Goal: Book appointment/travel/reservation

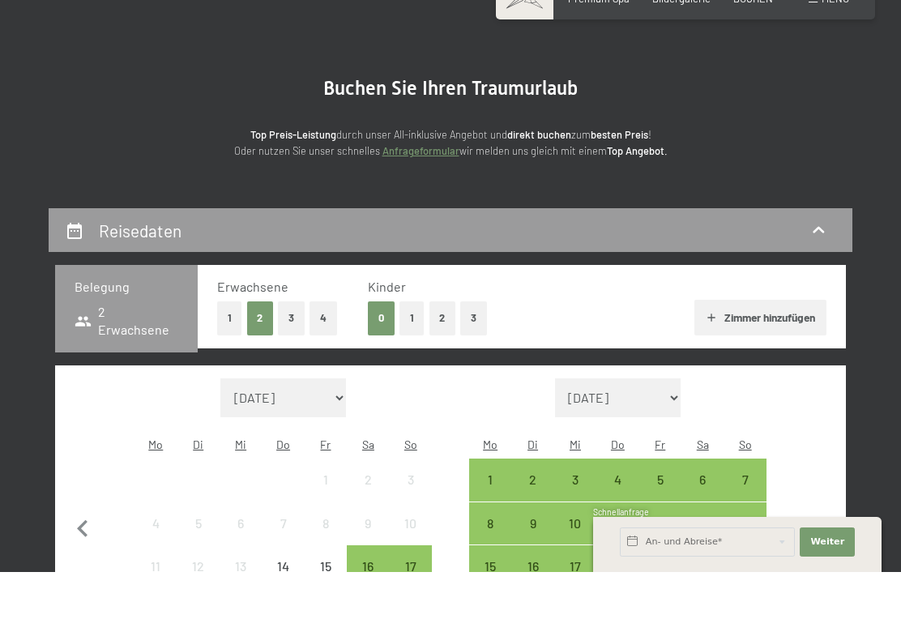
scroll to position [160, 0]
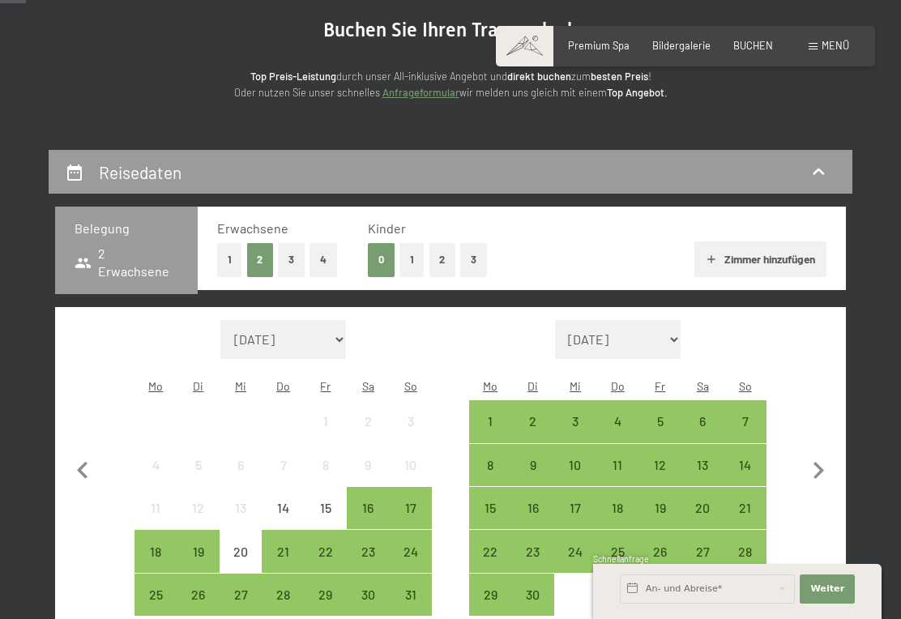
click at [409, 262] on button "1" at bounding box center [411, 259] width 25 height 33
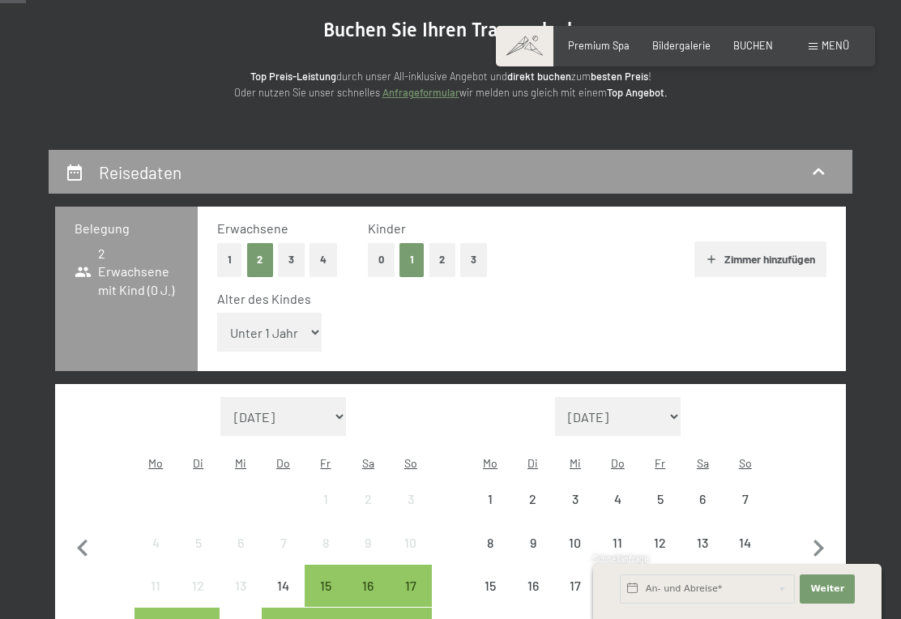
click at [301, 321] on select "Unter 1 Jahr 1 Jahr 2 Jahre 3 Jahre 4 Jahre 5 Jahre 6 Jahre 7 Jahre 8 Jahre 9 J…" at bounding box center [269, 332] width 105 height 39
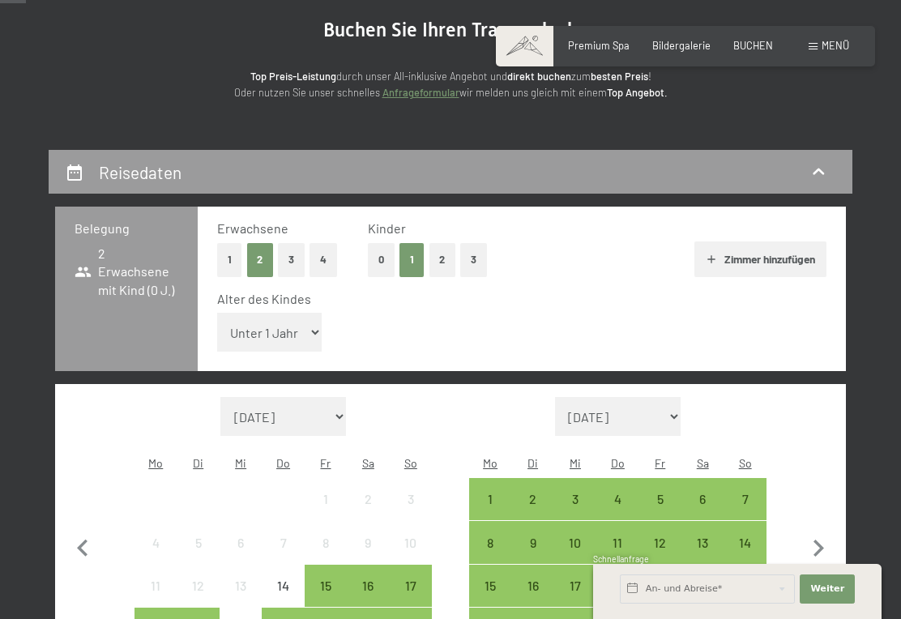
select select "6"
click at [322, 579] on div "15" at bounding box center [325, 598] width 39 height 39
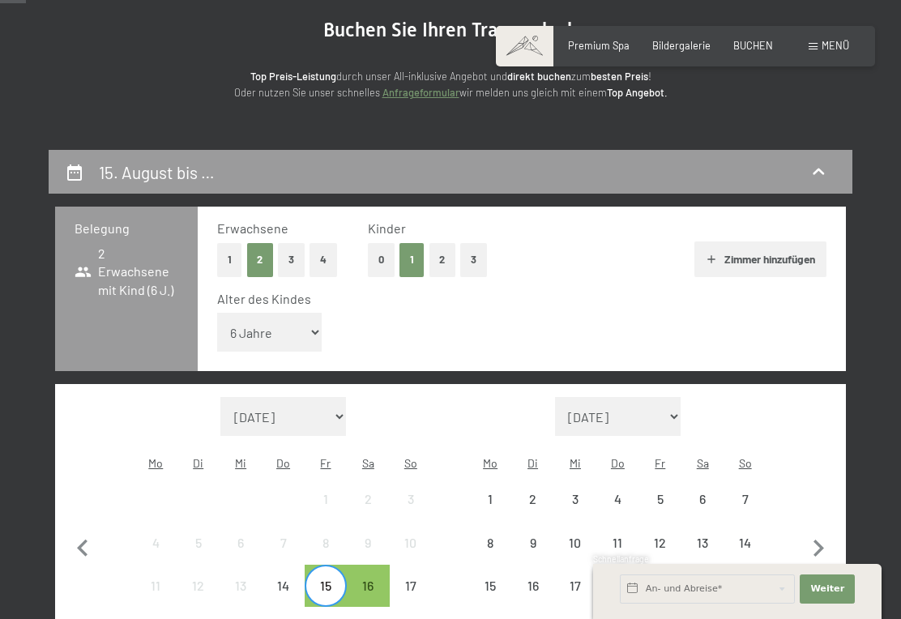
click at [417, 579] on div "17" at bounding box center [410, 598] width 39 height 39
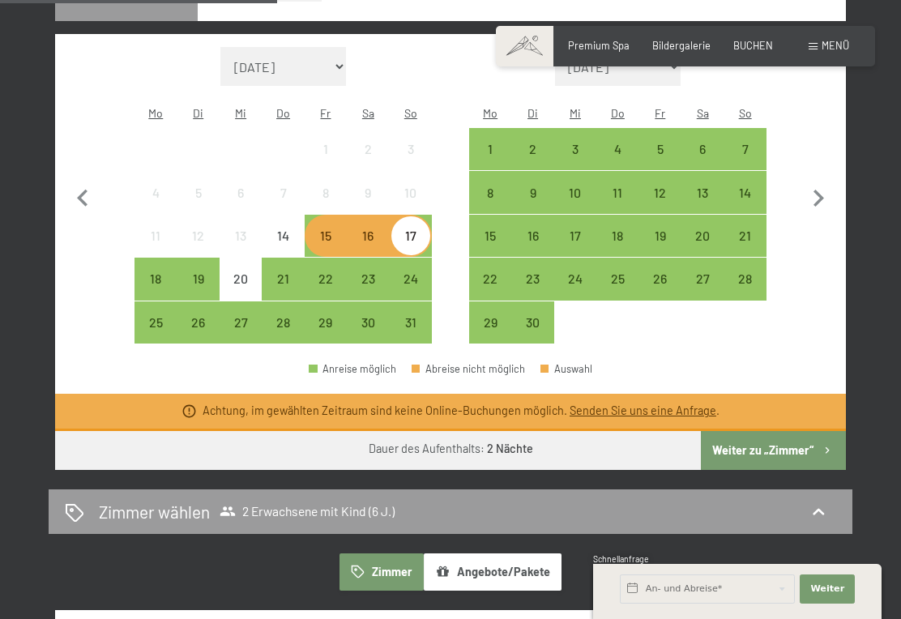
scroll to position [509, 0]
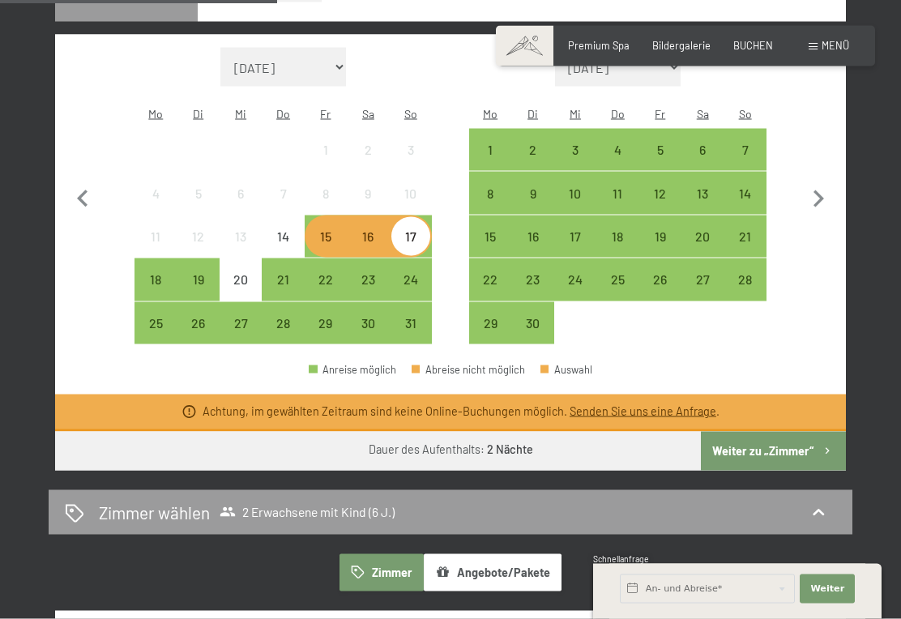
click at [335, 230] on div "15" at bounding box center [325, 249] width 39 height 39
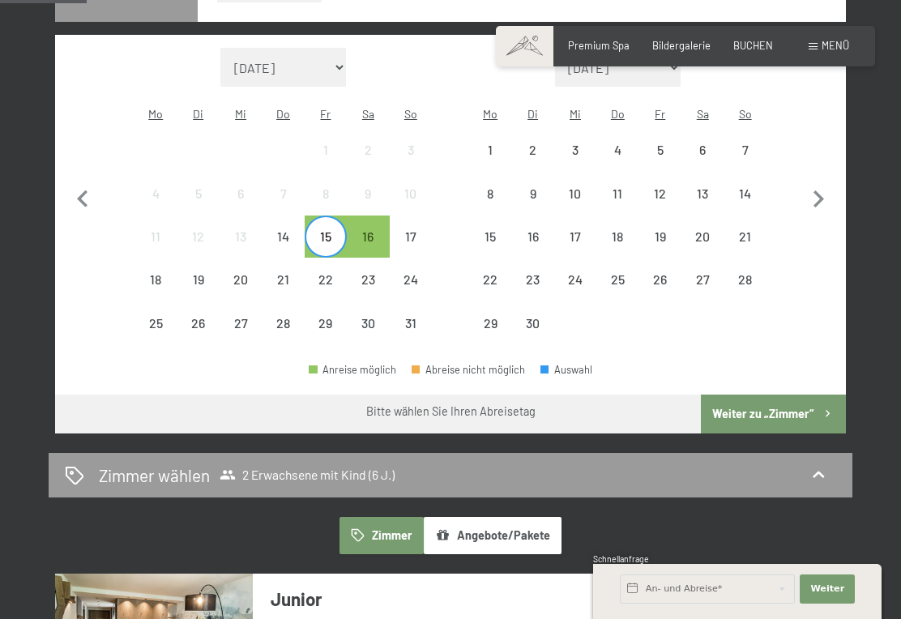
scroll to position [508, 0]
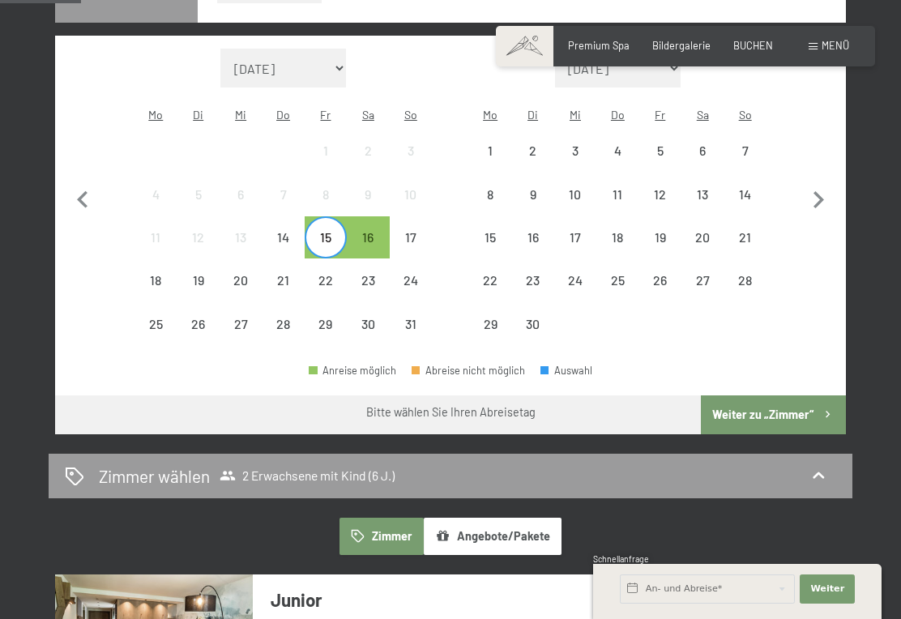
click at [325, 231] on div "15" at bounding box center [325, 250] width 39 height 39
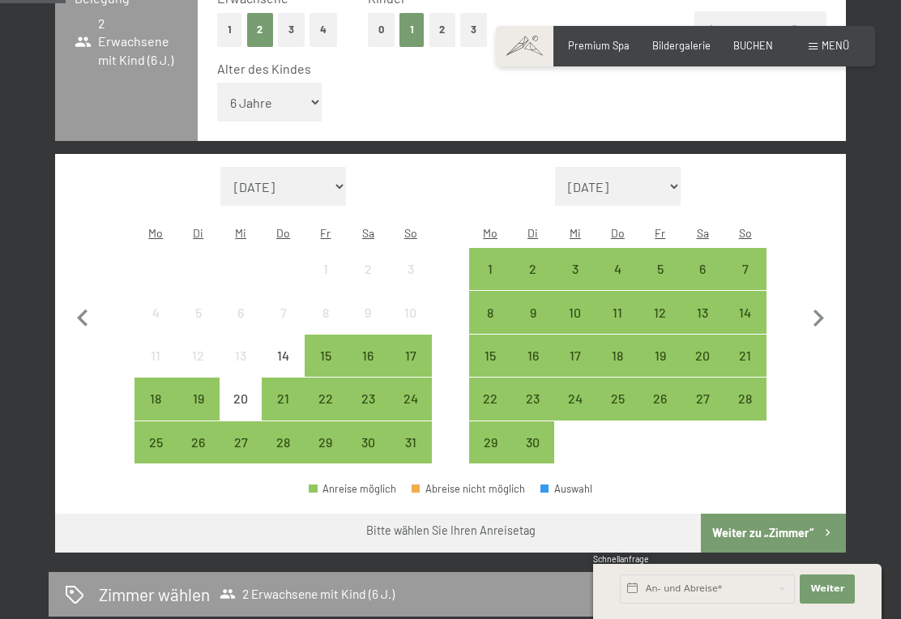
scroll to position [384, 0]
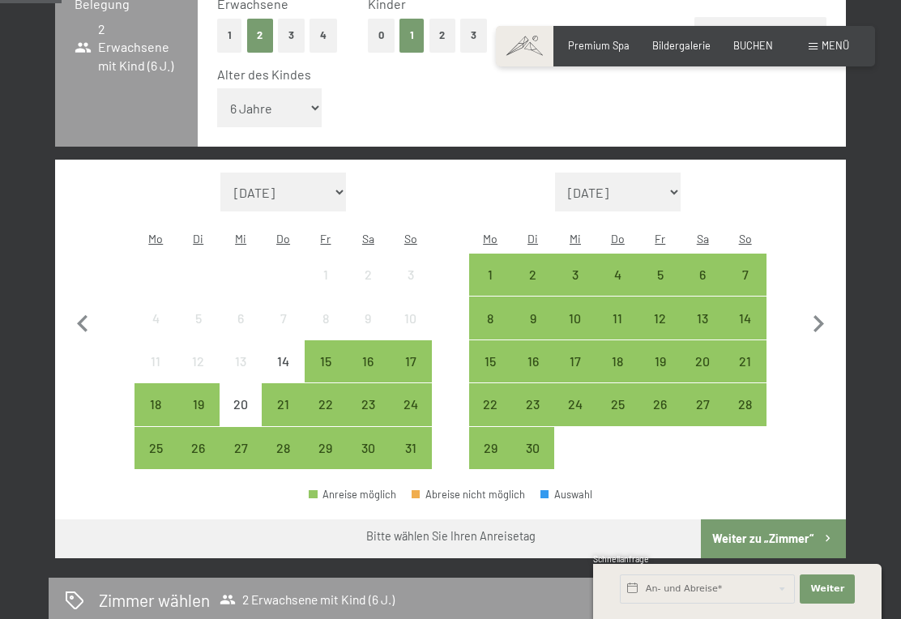
click at [332, 355] on div "15" at bounding box center [325, 374] width 39 height 39
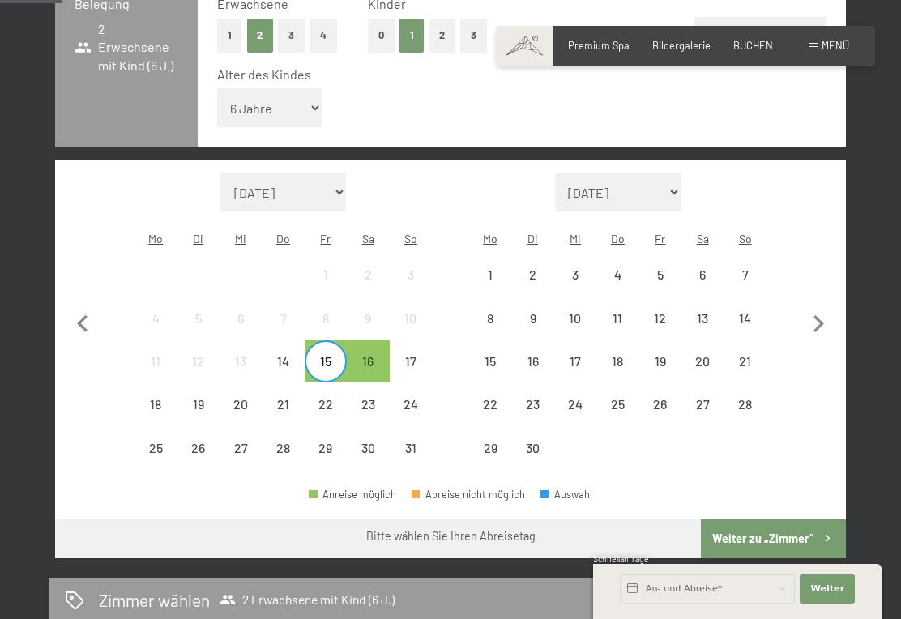
click at [374, 355] on div "16" at bounding box center [367, 374] width 39 height 39
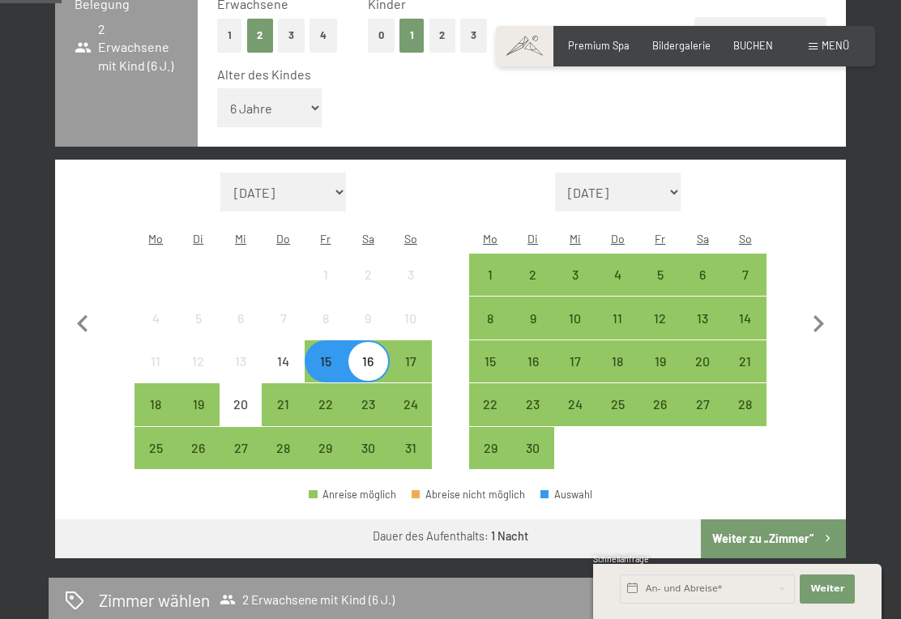
click at [325, 355] on div "15" at bounding box center [325, 374] width 39 height 39
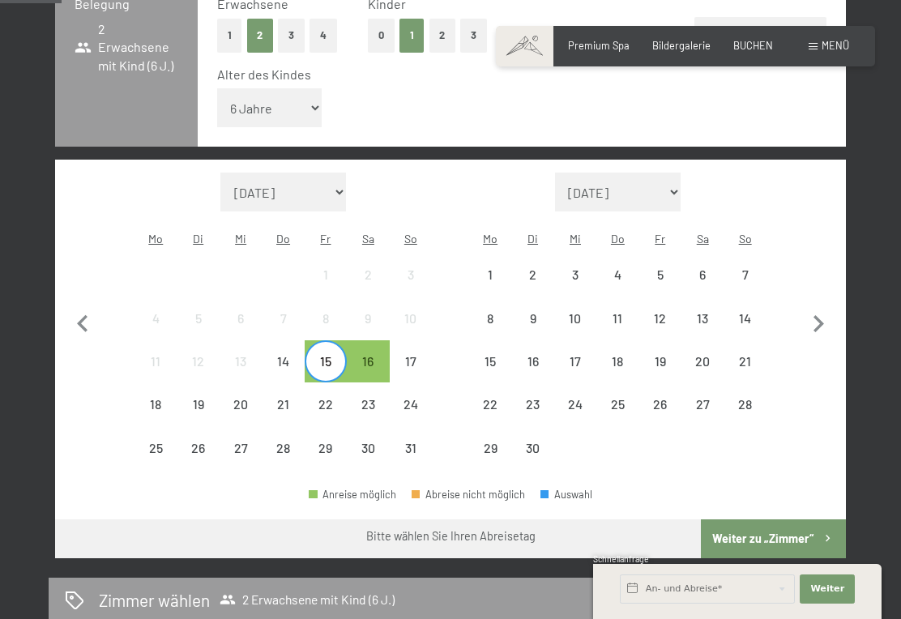
click at [373, 355] on div "16" at bounding box center [367, 374] width 39 height 39
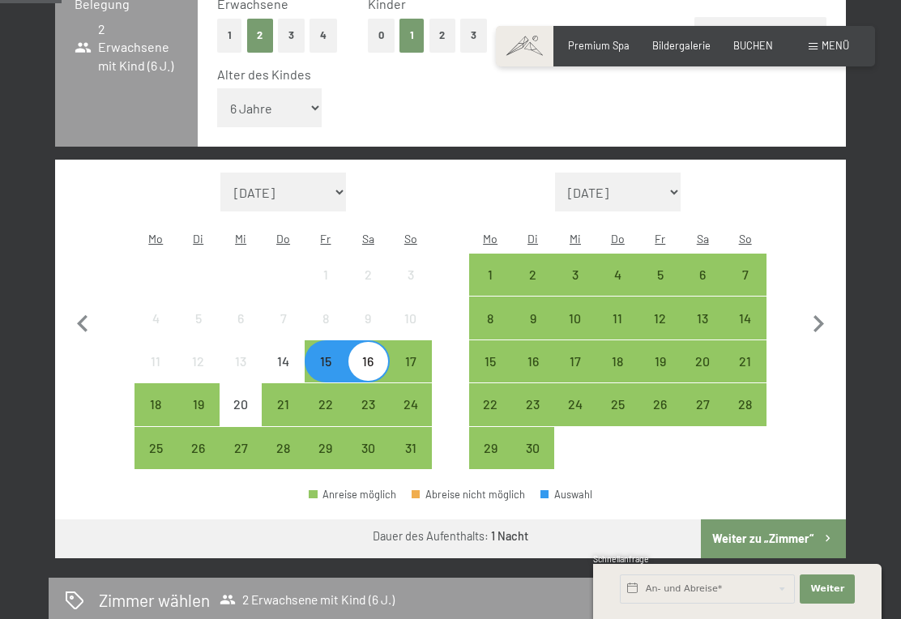
click at [366, 355] on div "16" at bounding box center [367, 374] width 39 height 39
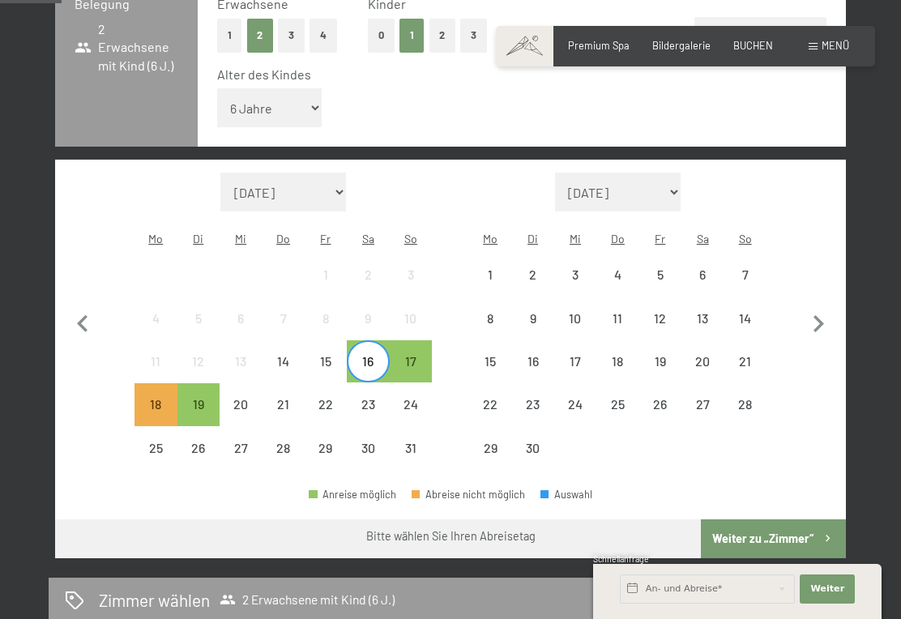
click at [416, 355] on div "17" at bounding box center [410, 374] width 39 height 39
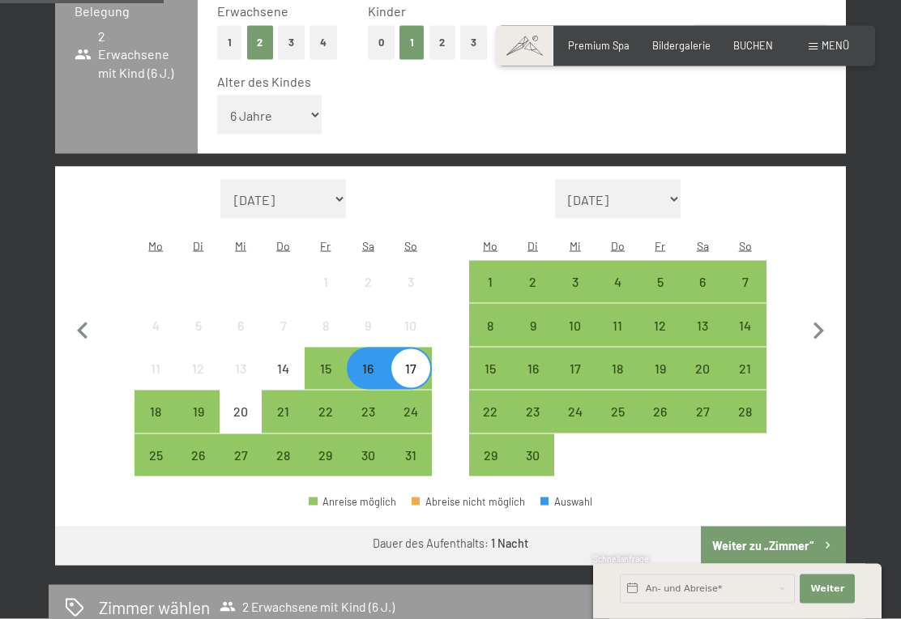
scroll to position [378, 0]
click at [325, 361] on div "15" at bounding box center [325, 380] width 39 height 39
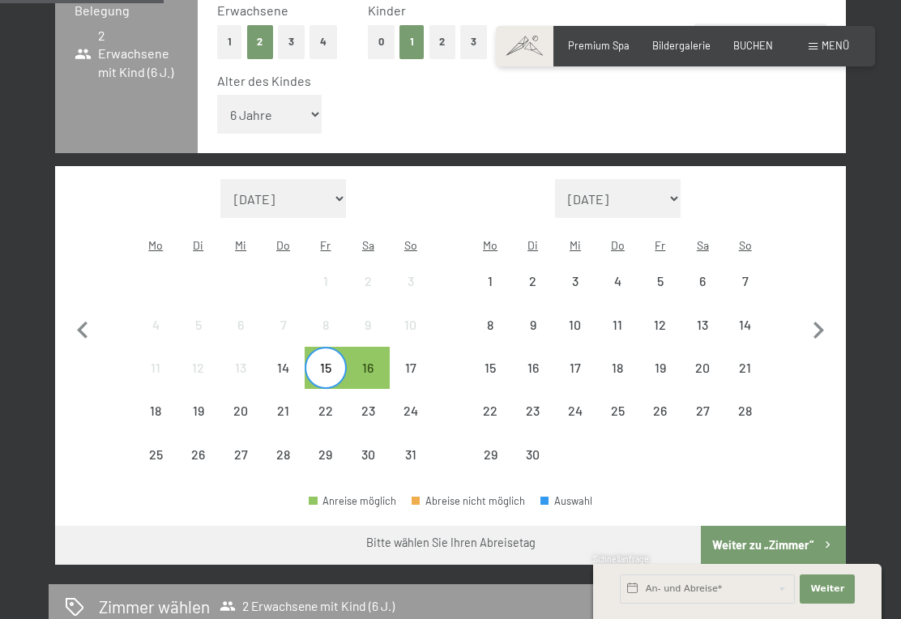
click at [373, 361] on div "16" at bounding box center [367, 380] width 39 height 39
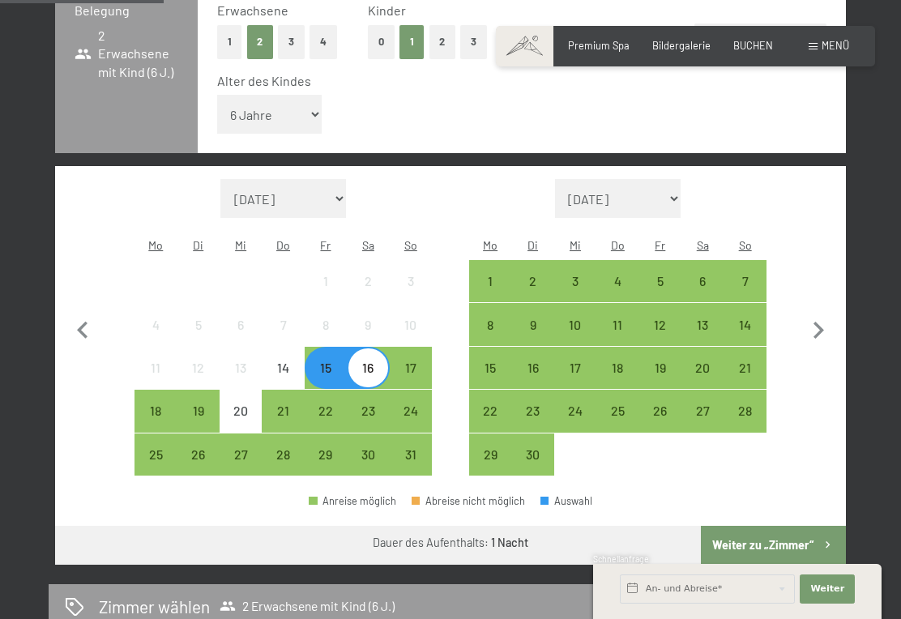
click at [425, 361] on div "17" at bounding box center [410, 380] width 39 height 39
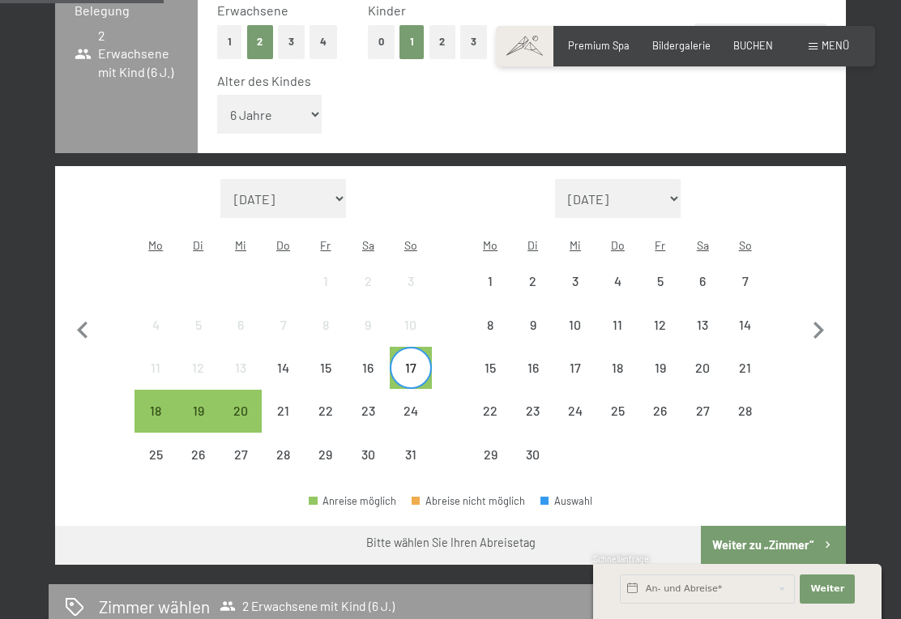
click at [377, 361] on div "16" at bounding box center [367, 380] width 39 height 39
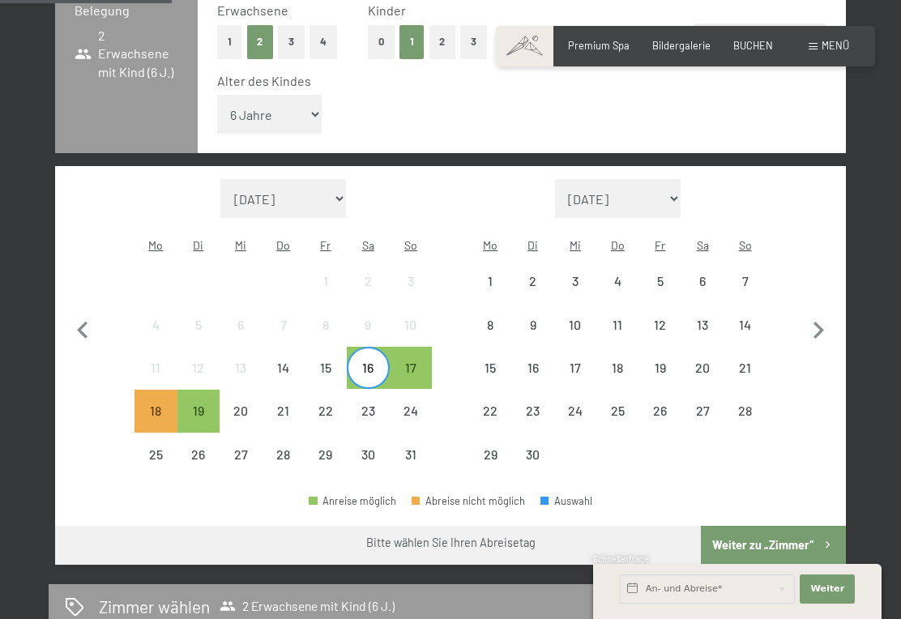
click at [407, 361] on div "17" at bounding box center [410, 380] width 39 height 39
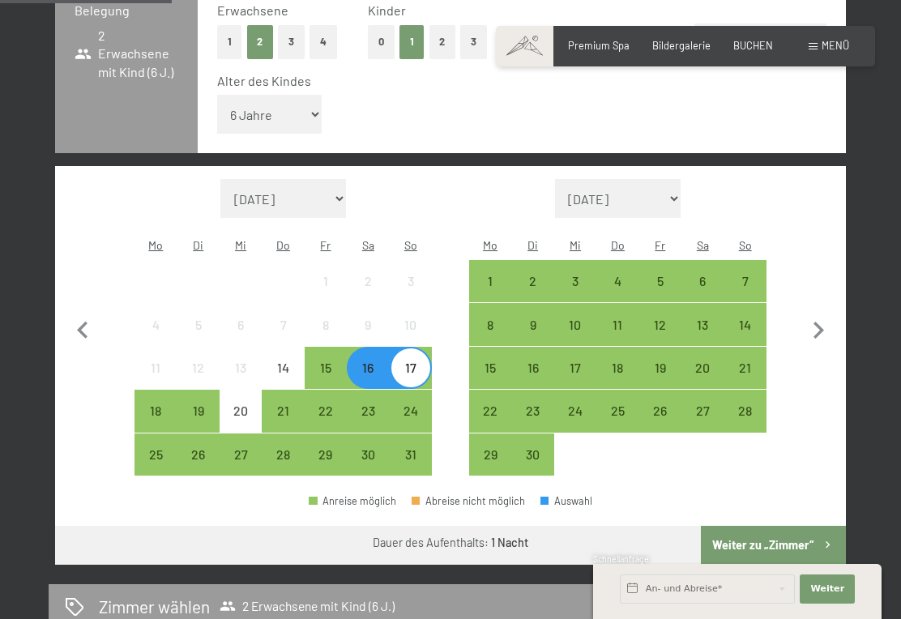
click at [793, 526] on button "Weiter zu „Zimmer“" at bounding box center [773, 545] width 145 height 39
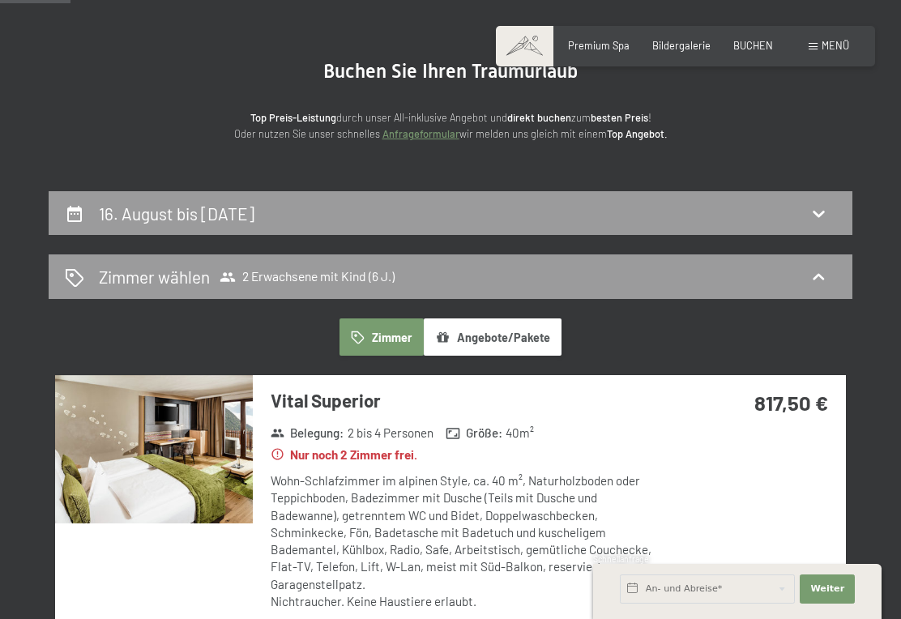
scroll to position [117, 0]
